Goal: Task Accomplishment & Management: Use online tool/utility

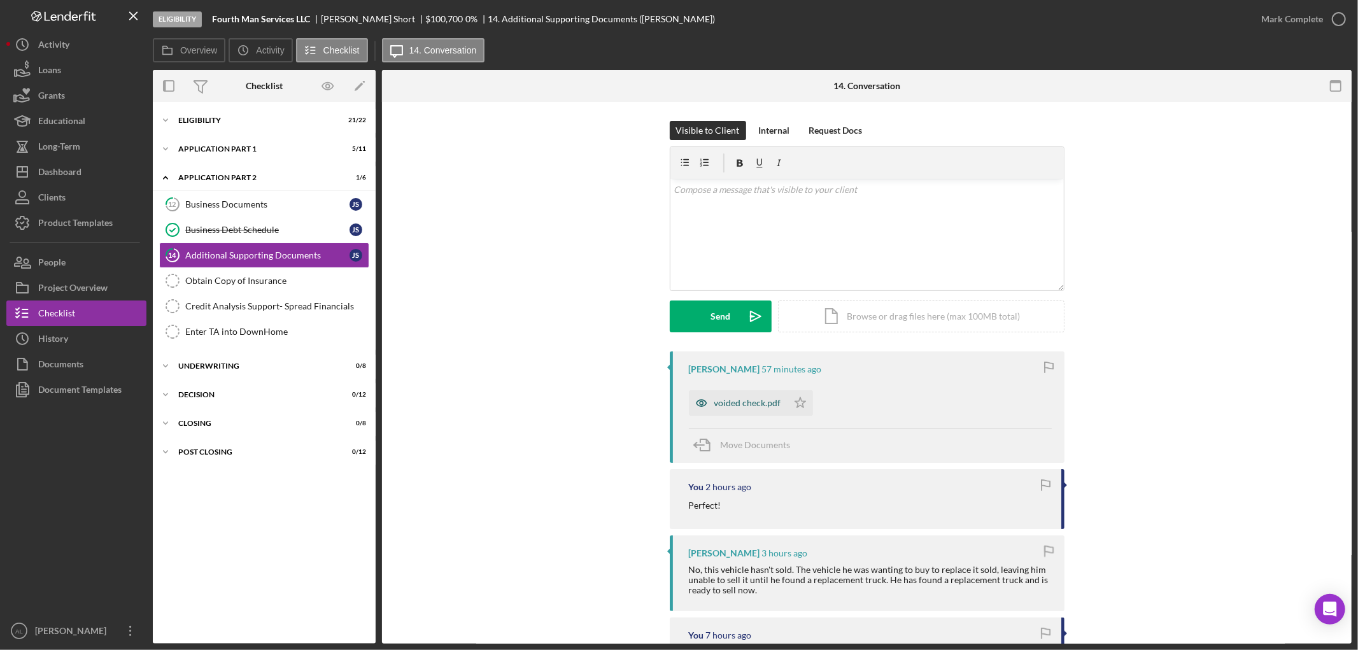
click at [742, 396] on div "voided check.pdf" at bounding box center [738, 402] width 99 height 25
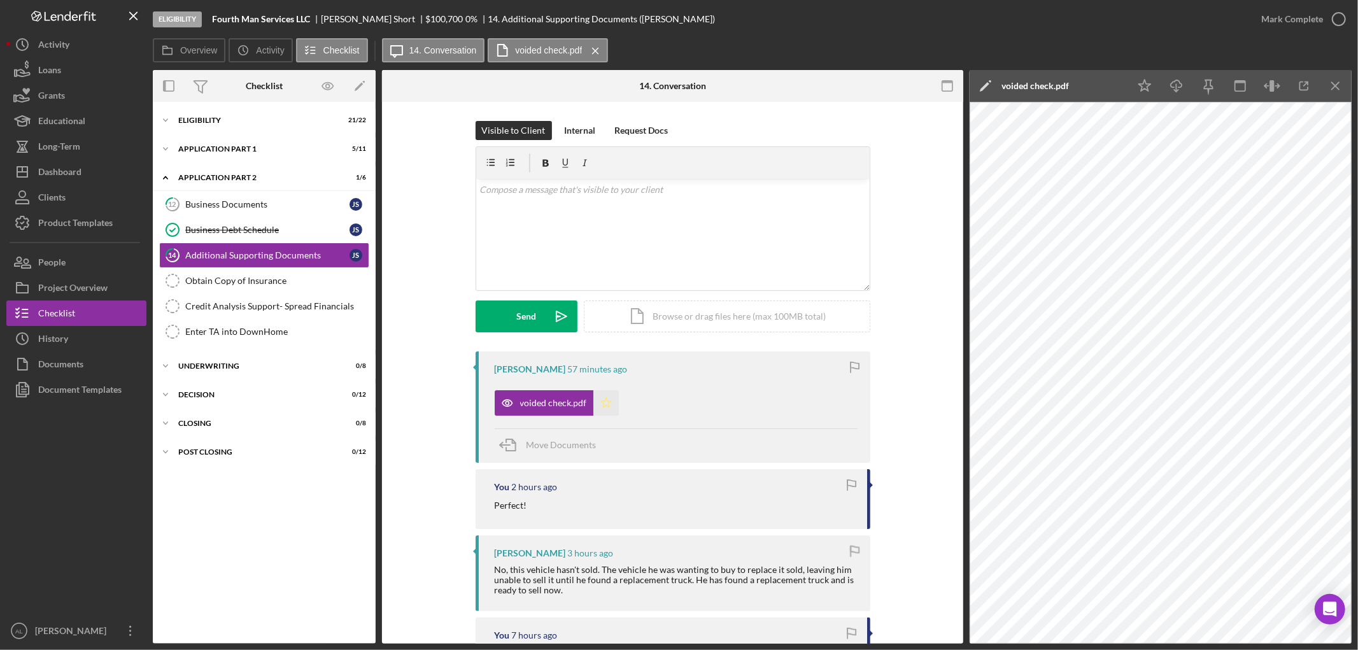
click at [605, 407] on polygon "button" at bounding box center [605, 402] width 11 height 10
click at [605, 446] on div "Move Documents" at bounding box center [676, 445] width 363 height 34
click at [575, 449] on span "Move Documents" at bounding box center [561, 444] width 70 height 11
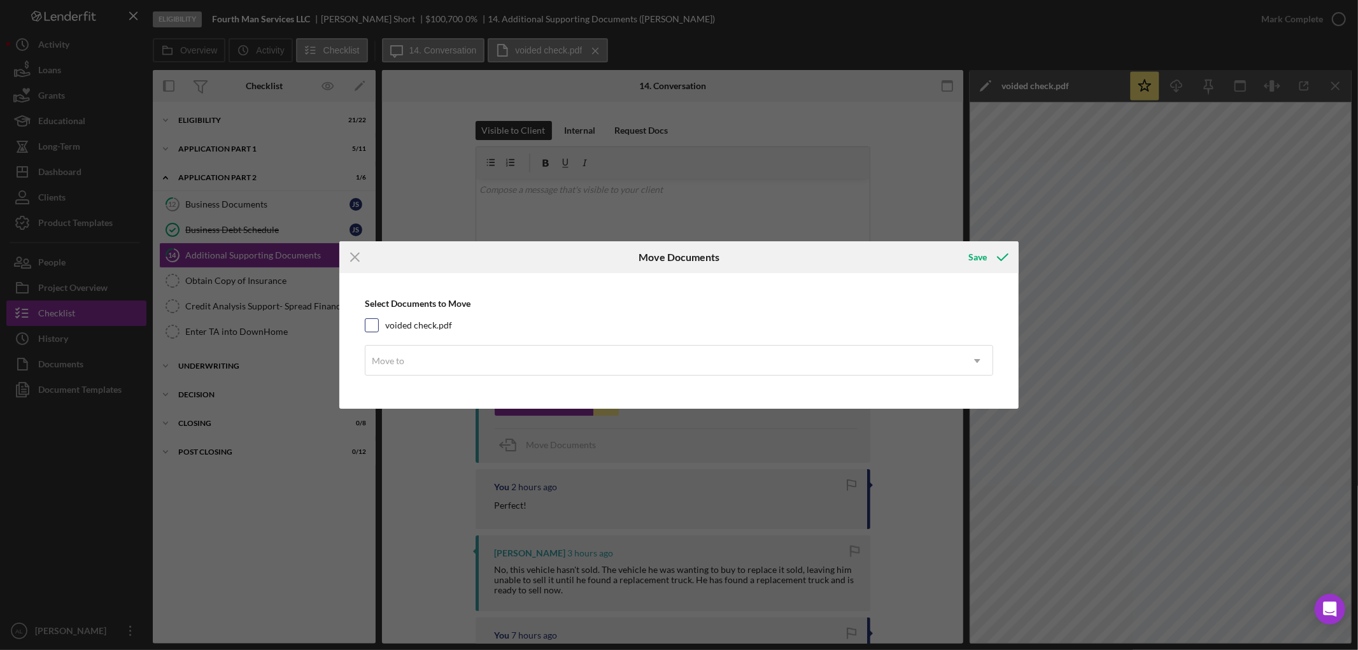
click at [438, 320] on label "voided check.pdf" at bounding box center [418, 325] width 67 height 13
click at [378, 320] on input "voided check.pdf" at bounding box center [371, 325] width 13 height 13
checkbox input "true"
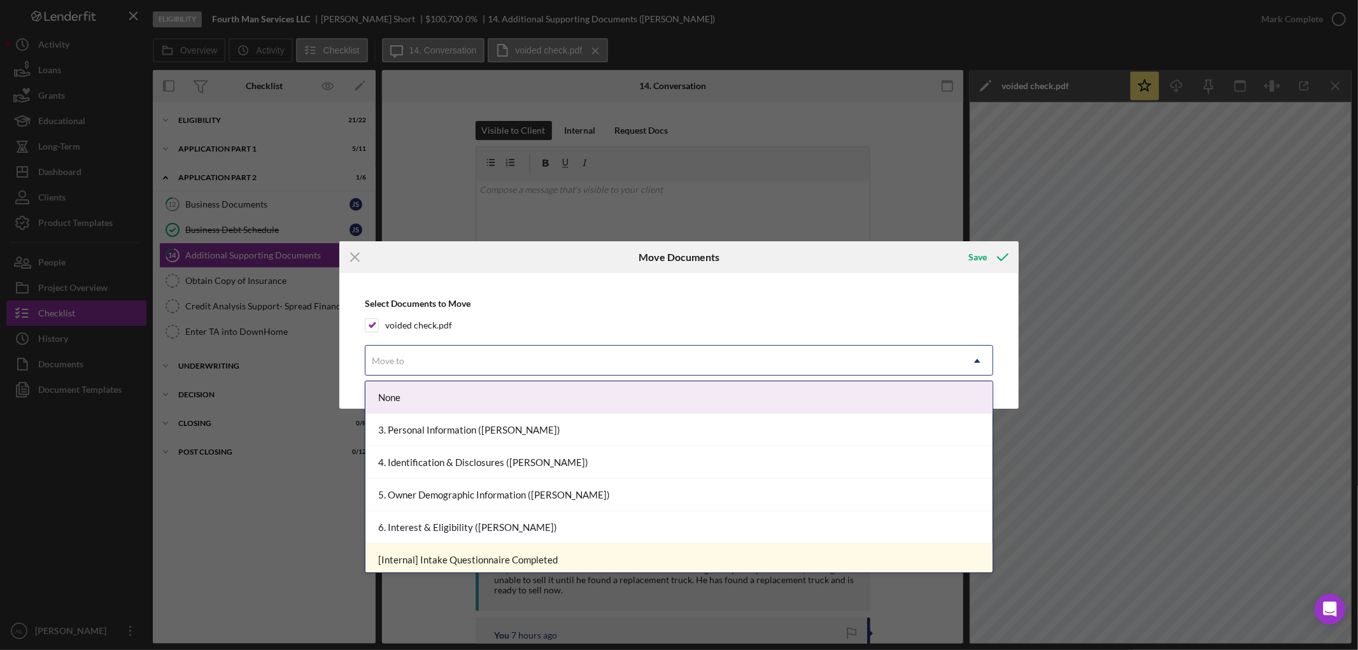
click at [449, 370] on div "Move to" at bounding box center [663, 360] width 596 height 29
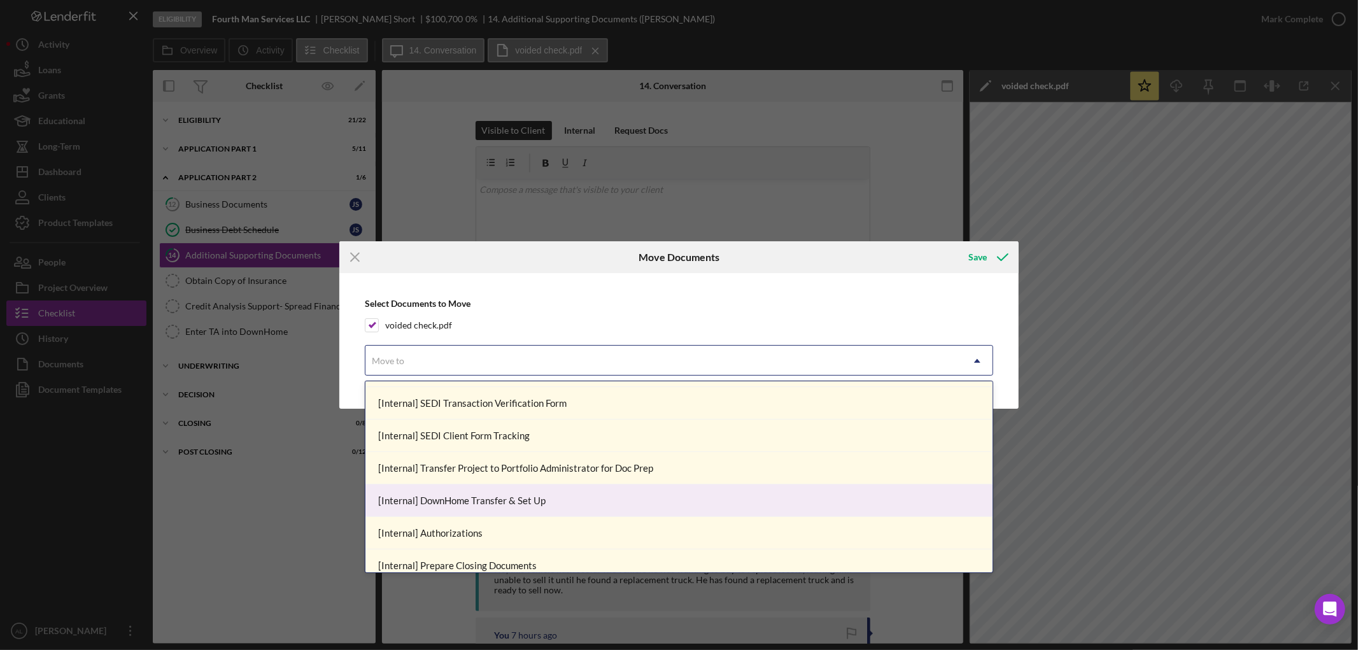
scroll to position [1626, 0]
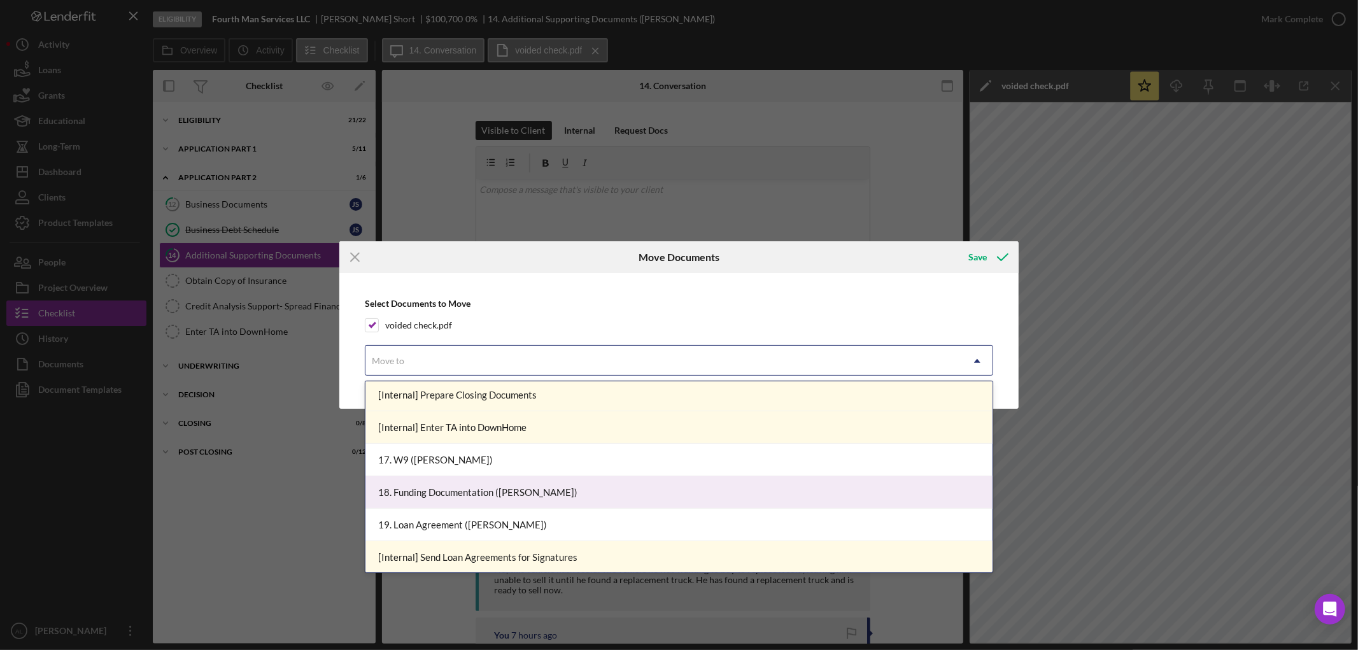
click at [476, 488] on div "18. Funding Documentation ([PERSON_NAME])" at bounding box center [678, 492] width 627 height 32
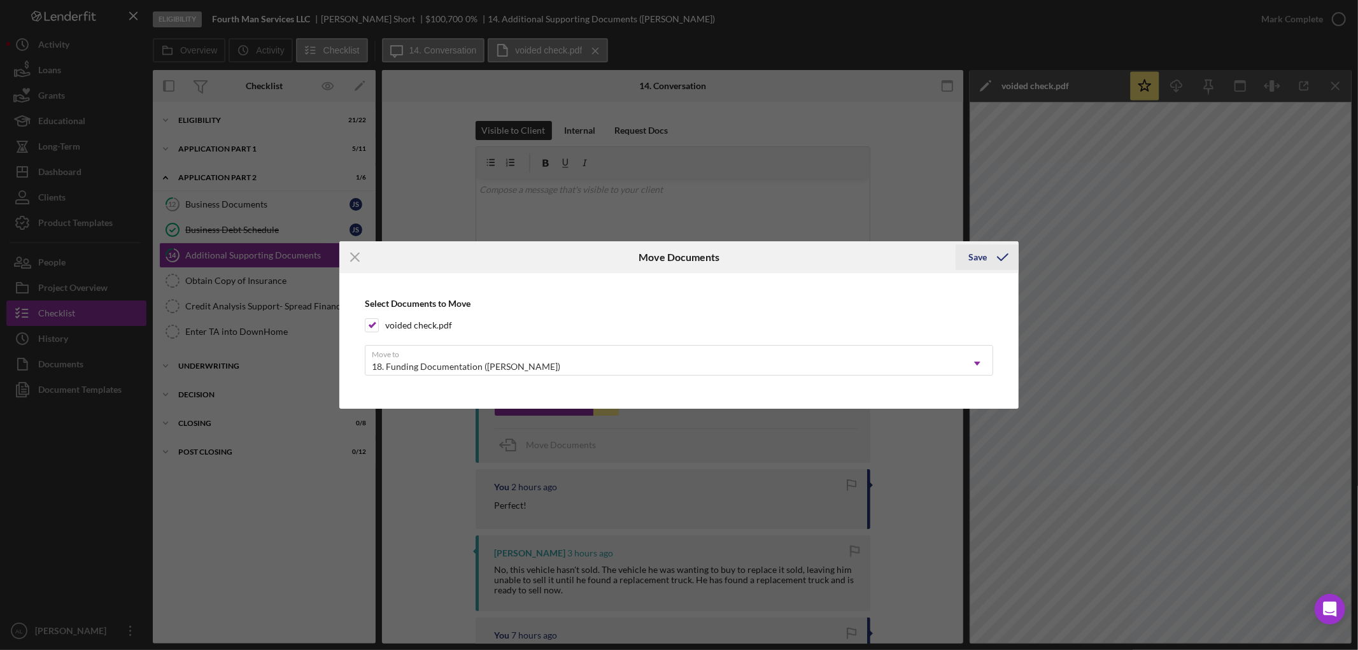
click at [1006, 247] on icon "submit" at bounding box center [1003, 257] width 32 height 32
